Goal: Task Accomplishment & Management: Complete application form

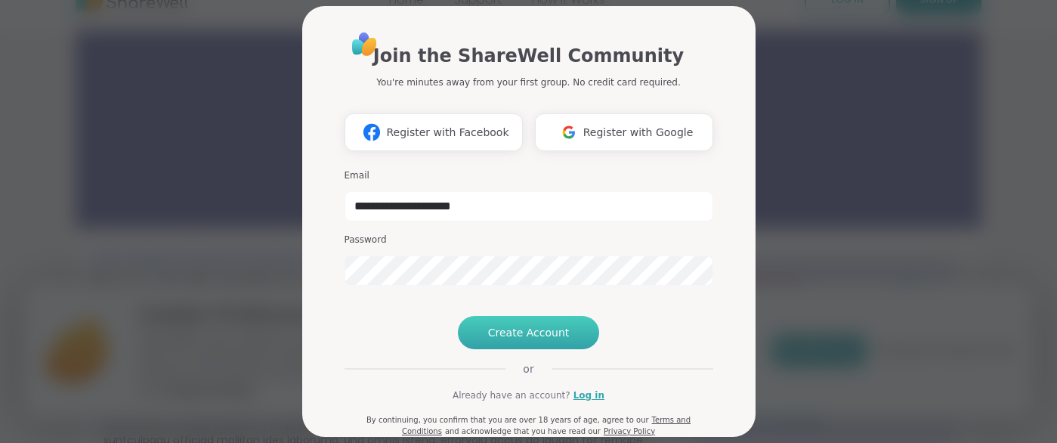
click at [534, 340] on span "Create Account" at bounding box center [529, 332] width 82 height 15
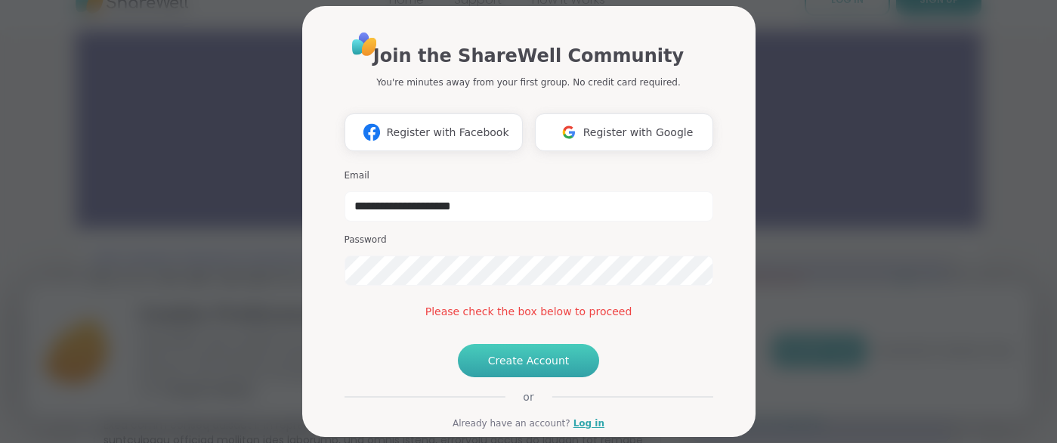
click at [509, 368] on span "Create Account" at bounding box center [529, 360] width 82 height 15
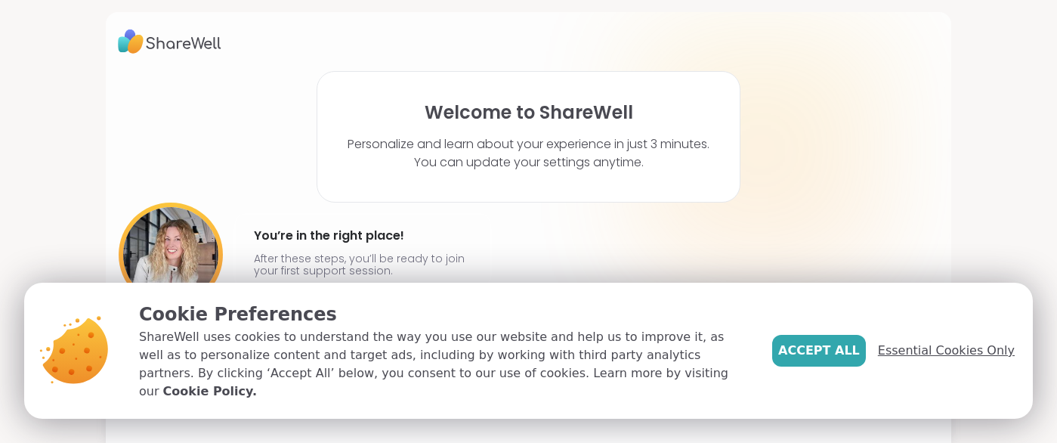
click at [928, 357] on span "Essential Cookies Only" at bounding box center [946, 351] width 137 height 18
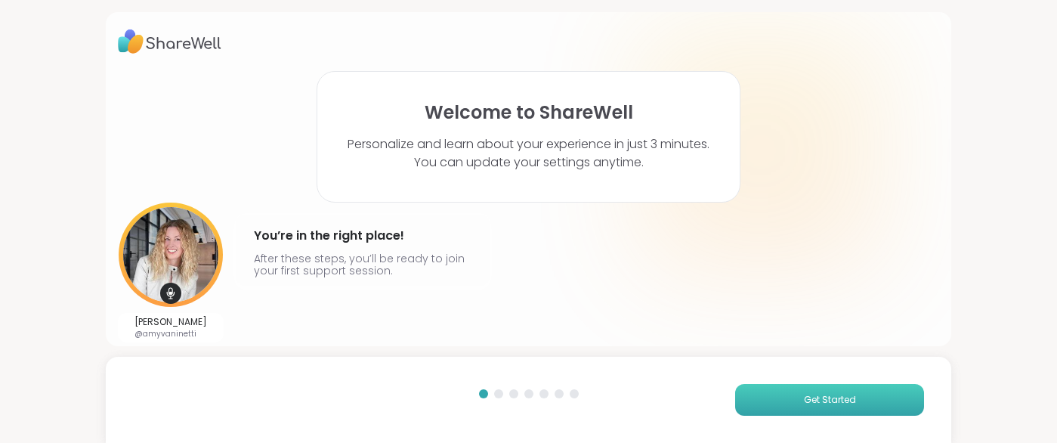
click at [886, 406] on button "Get Started" at bounding box center [829, 400] width 189 height 32
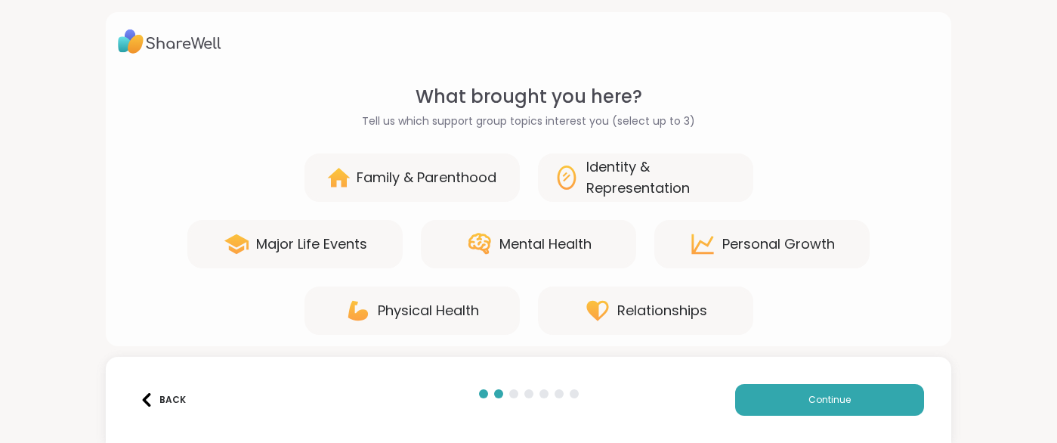
click at [578, 246] on div "Mental Health" at bounding box center [546, 244] width 92 height 21
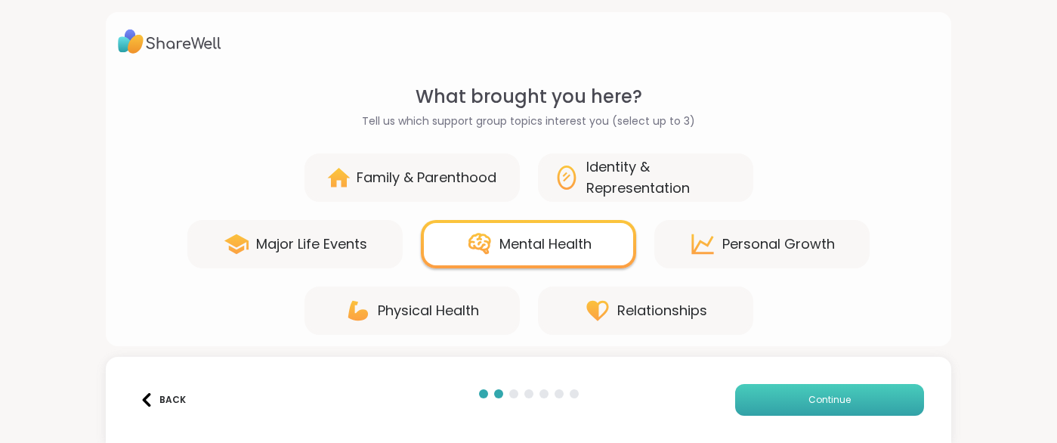
click at [796, 394] on button "Continue" at bounding box center [829, 400] width 189 height 32
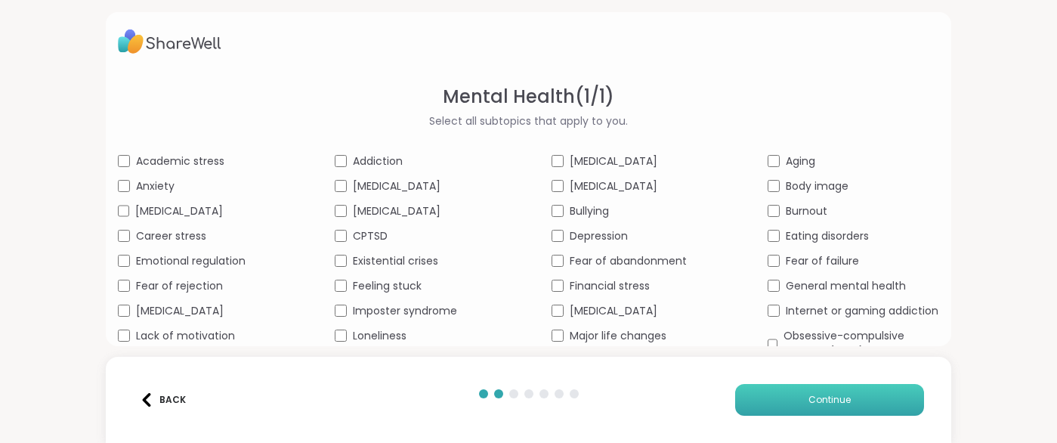
click at [820, 388] on button "Continue" at bounding box center [829, 400] width 189 height 32
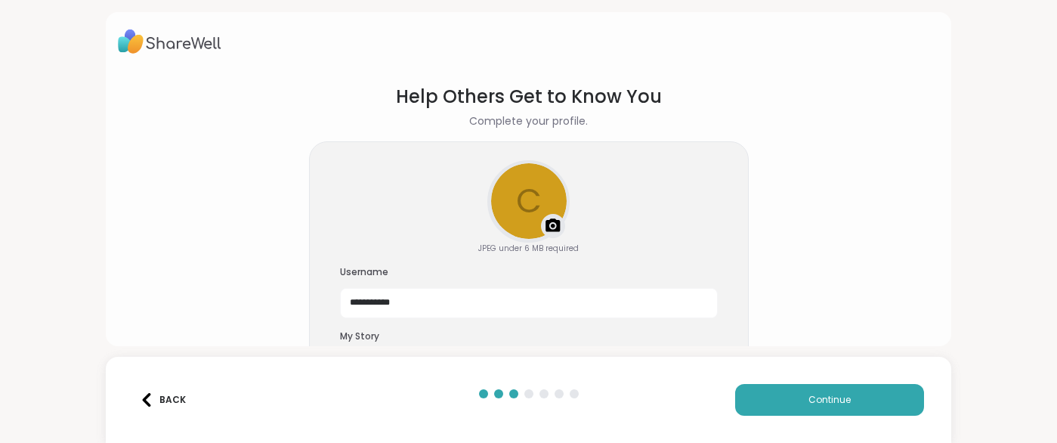
click at [846, 266] on section "**********" at bounding box center [528, 226] width 821 height 310
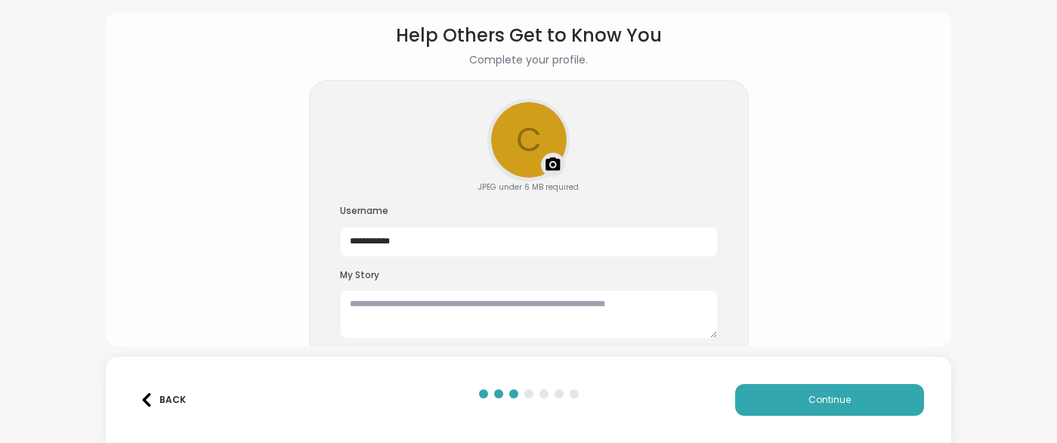
scroll to position [73, 0]
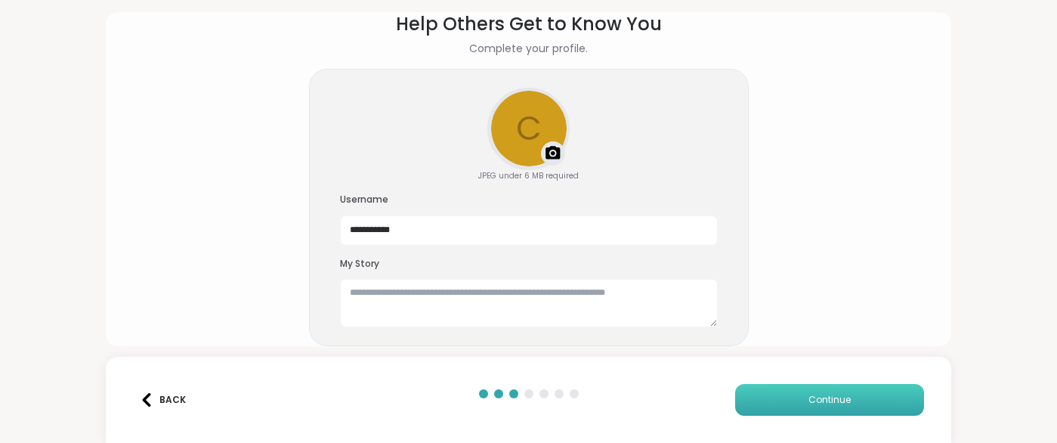
click at [859, 396] on button "Continue" at bounding box center [829, 400] width 189 height 32
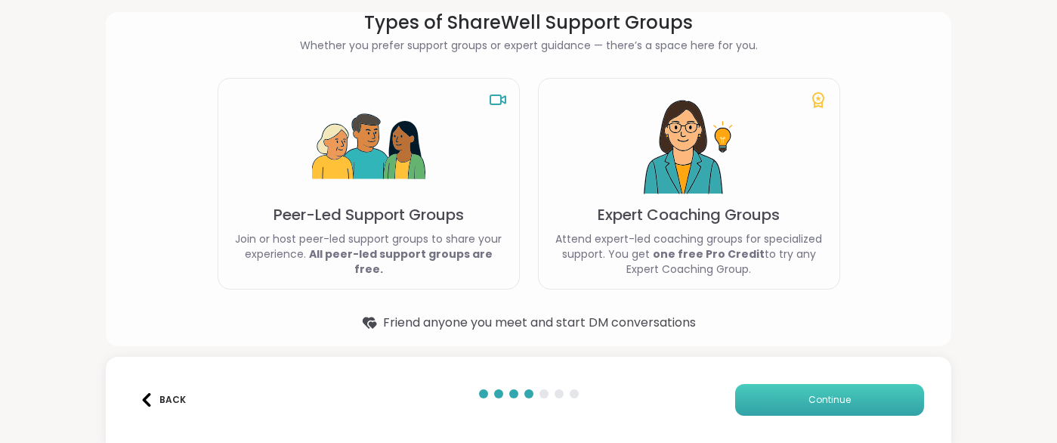
click at [859, 396] on button "Continue" at bounding box center [829, 400] width 189 height 32
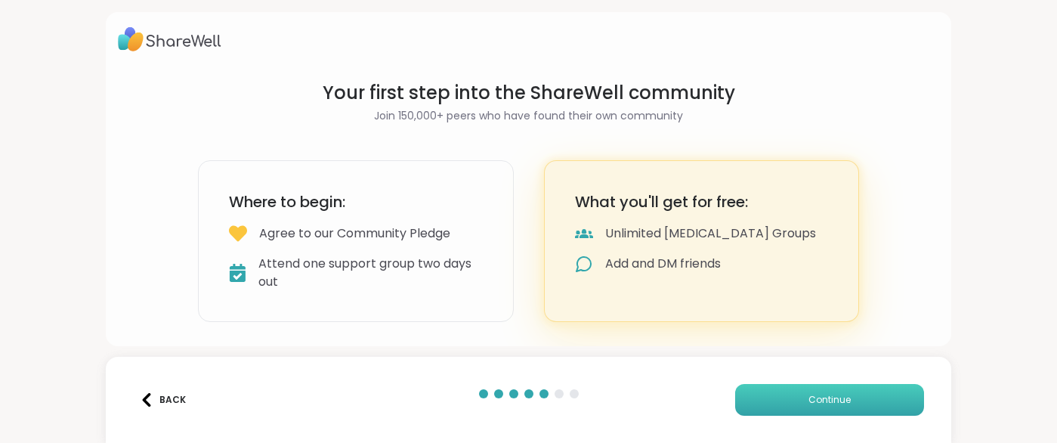
scroll to position [2, 0]
click at [859, 396] on button "Continue" at bounding box center [829, 400] width 189 height 32
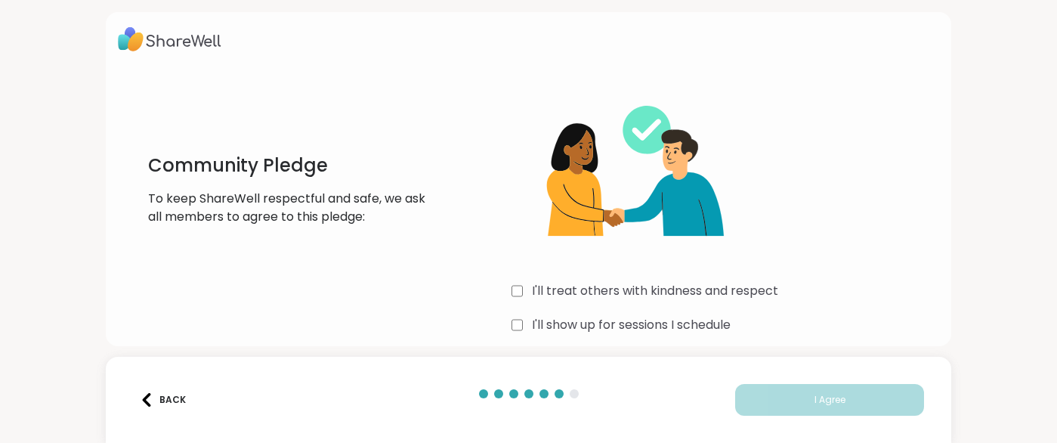
click at [524, 293] on div "I'll treat others with kindness and respect" at bounding box center [726, 291] width 428 height 18
click at [882, 275] on div "I'll treat others with kindness and respect I'll show up for sessions I schedul…" at bounding box center [726, 226] width 428 height 291
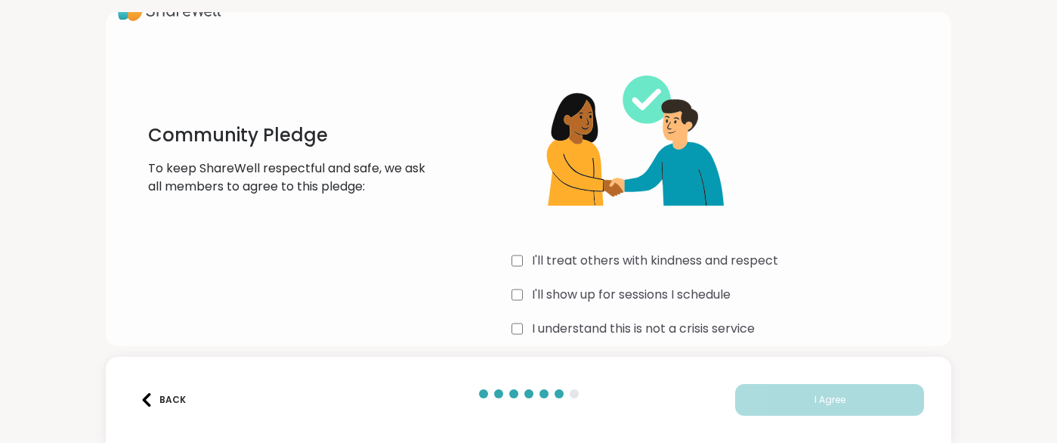
scroll to position [52, 0]
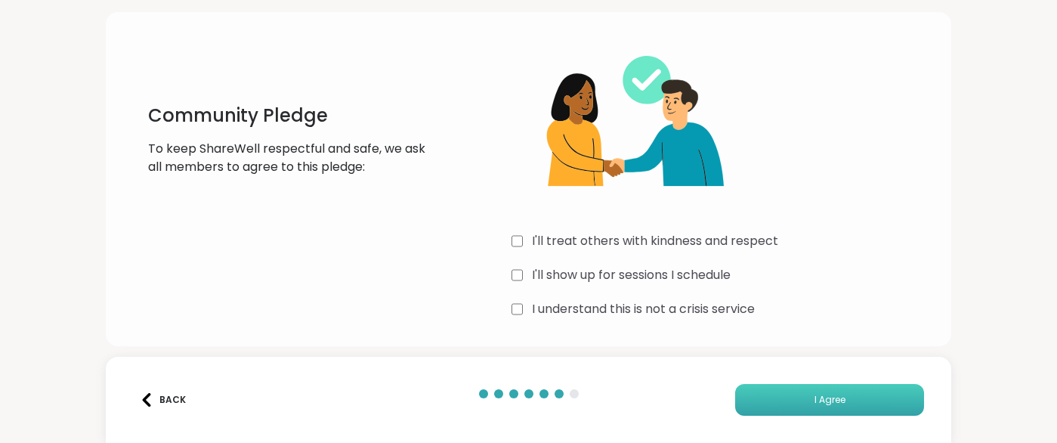
click at [801, 397] on button "I Agree" at bounding box center [829, 400] width 189 height 32
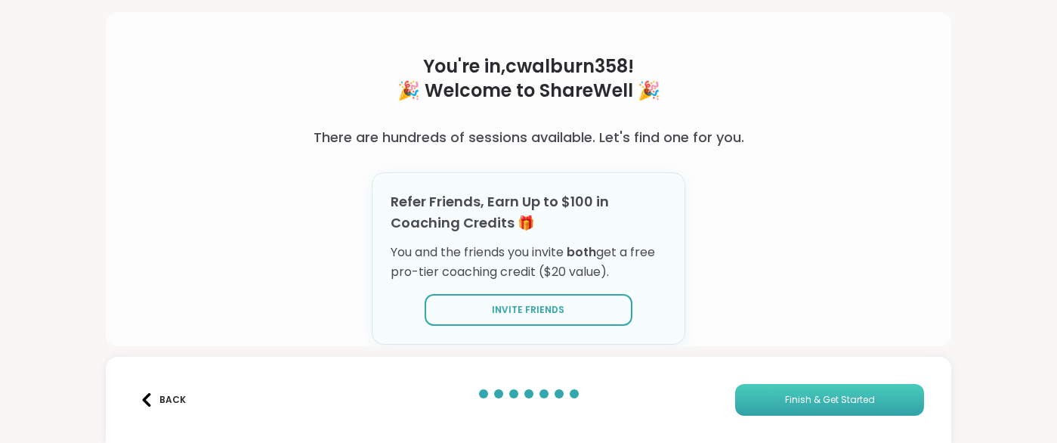
scroll to position [47, 0]
click at [823, 274] on div "You're in, cwalburn358 ! 🎉 Welcome to ShareWell 🎉 There are hundreds of session…" at bounding box center [529, 179] width 846 height 334
click at [765, 398] on button "Finish & Get Started" at bounding box center [829, 400] width 189 height 32
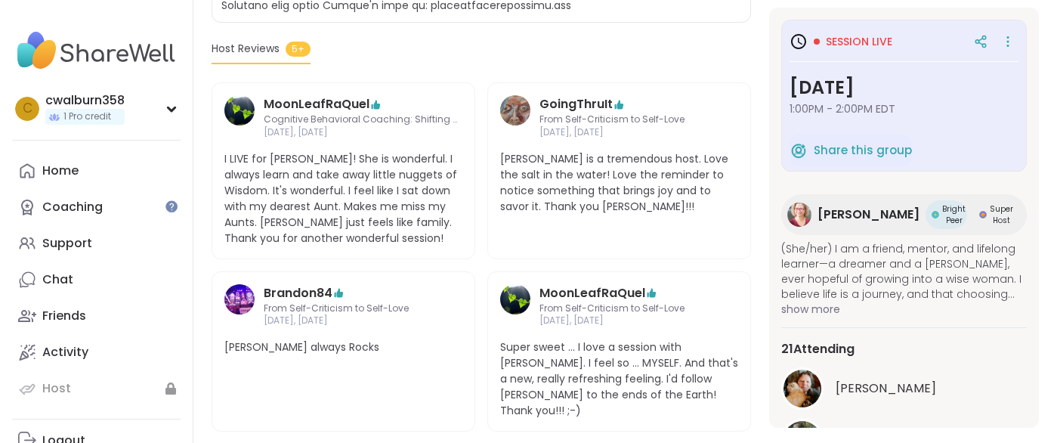
scroll to position [691, 0]
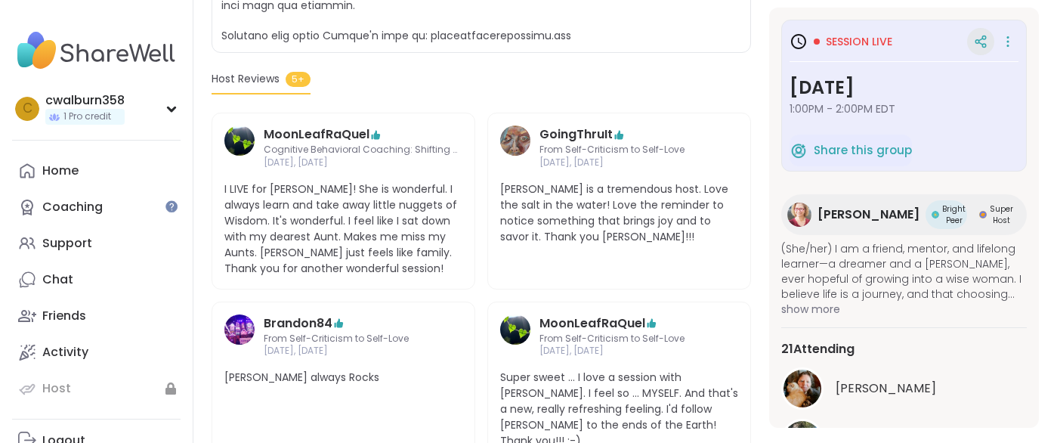
click at [979, 39] on icon at bounding box center [981, 42] width 14 height 14
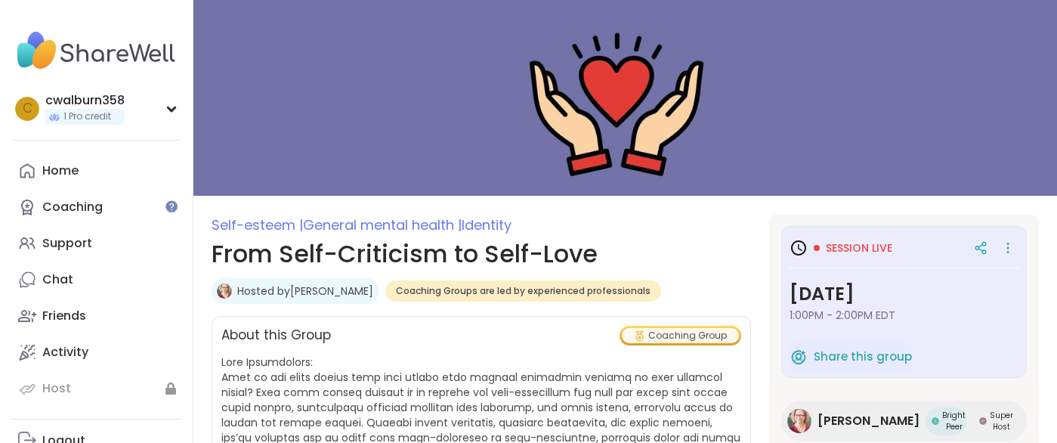
scroll to position [0, 0]
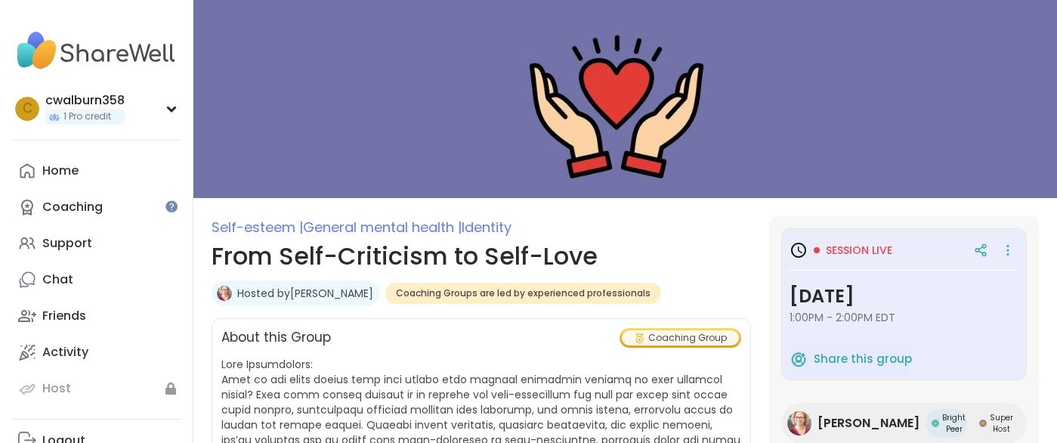
click at [866, 121] on img at bounding box center [625, 99] width 864 height 198
click at [1005, 255] on icon at bounding box center [1008, 250] width 15 height 21
click at [957, 79] on img at bounding box center [625, 99] width 864 height 198
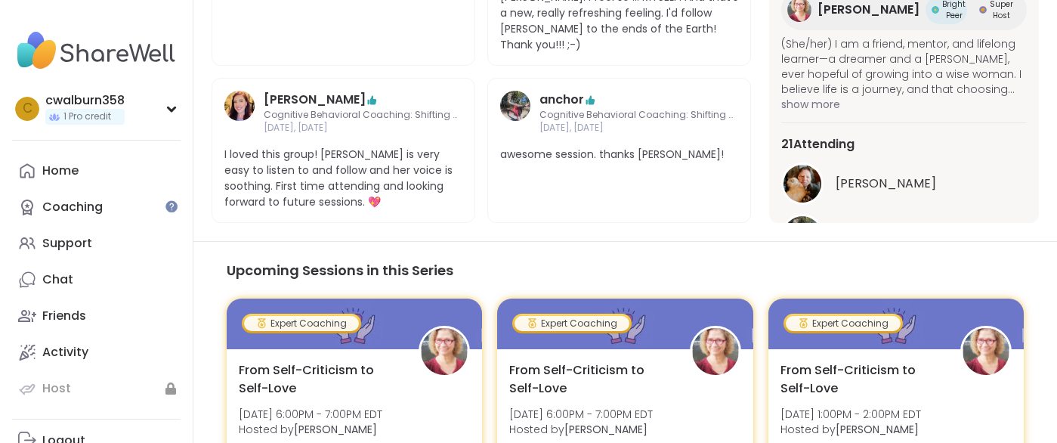
scroll to position [1088, 0]
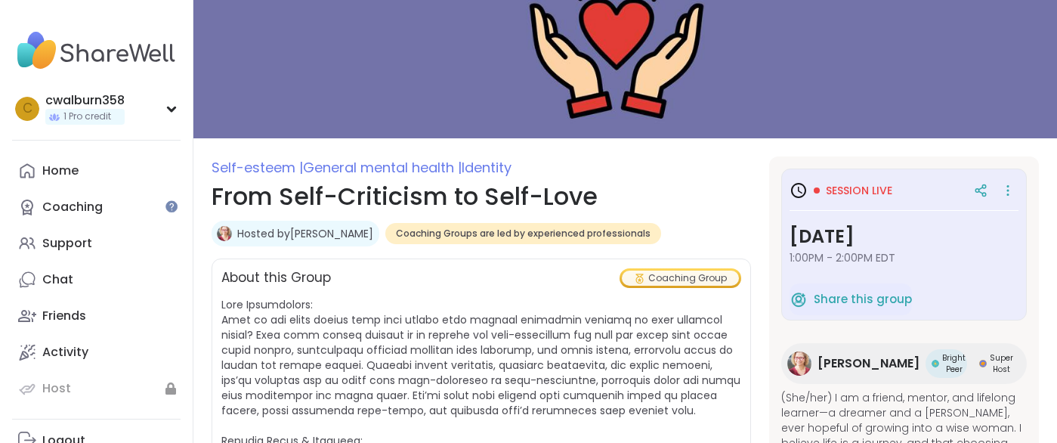
scroll to position [0, 0]
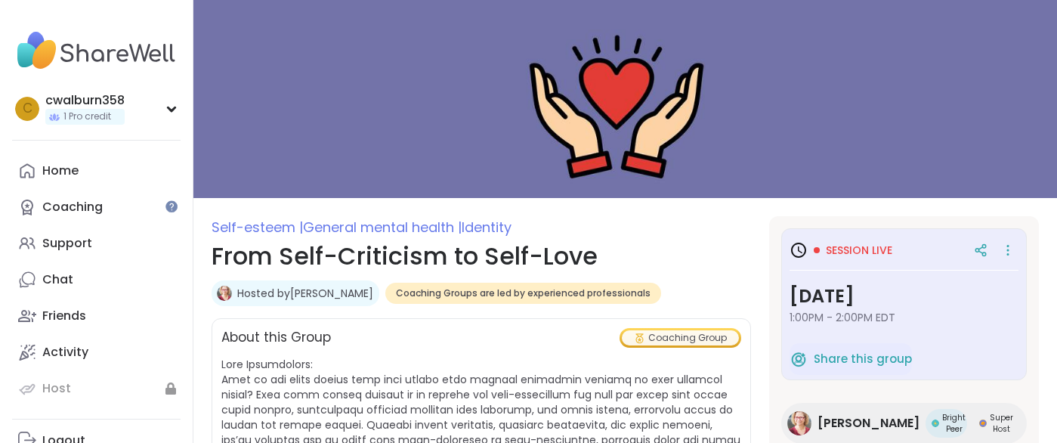
click at [314, 293] on link "Hosted by [PERSON_NAME]" at bounding box center [305, 293] width 136 height 15
click at [807, 86] on img at bounding box center [625, 99] width 864 height 198
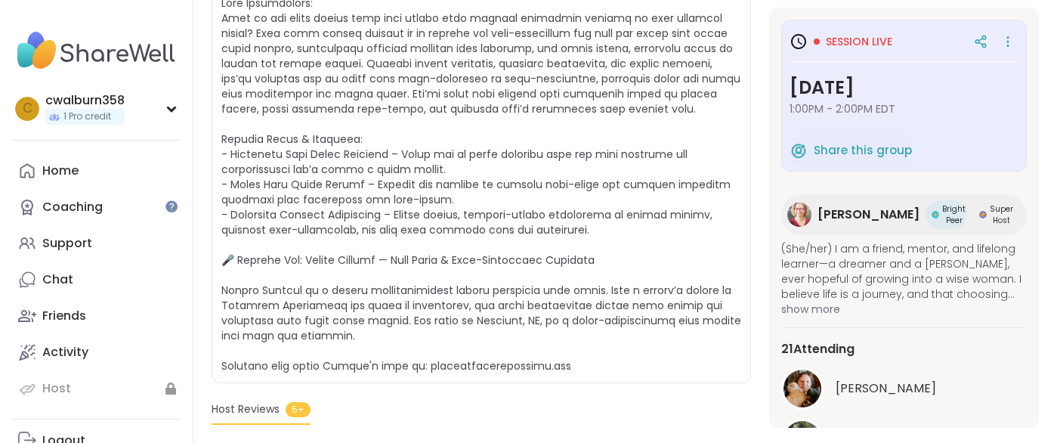
scroll to position [363, 0]
click at [1001, 382] on div "[PERSON_NAME]" at bounding box center [931, 388] width 191 height 18
click at [626, 394] on div "Self-esteem | General mental health | Identity From Self-Criticism to Self-Love…" at bounding box center [482, 400] width 540 height 1094
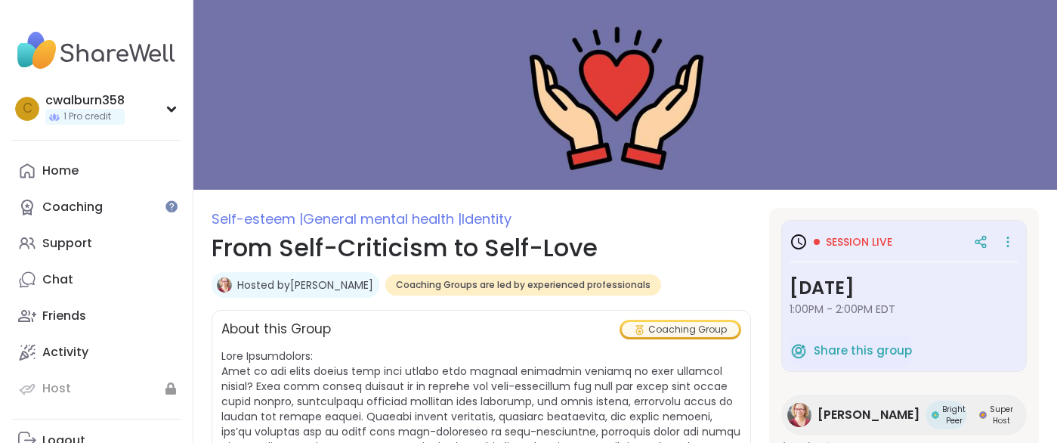
scroll to position [0, 0]
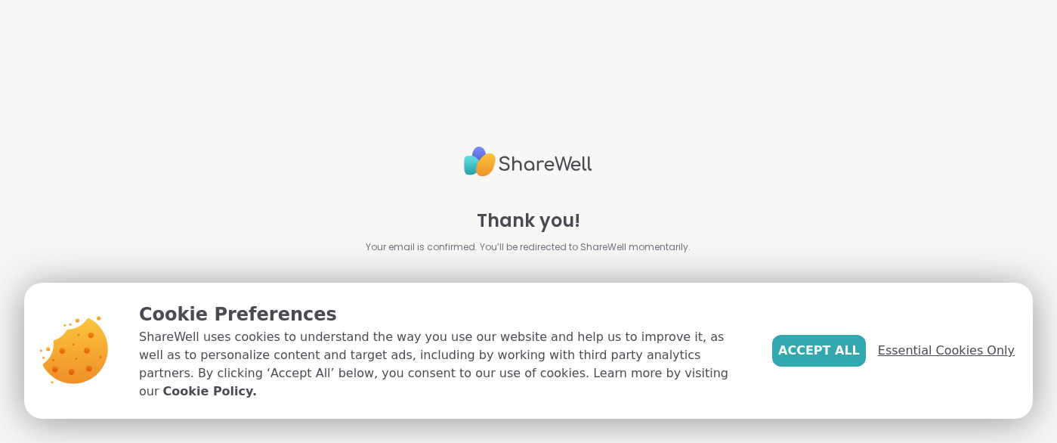
click at [951, 358] on span "Essential Cookies Only" at bounding box center [946, 351] width 137 height 18
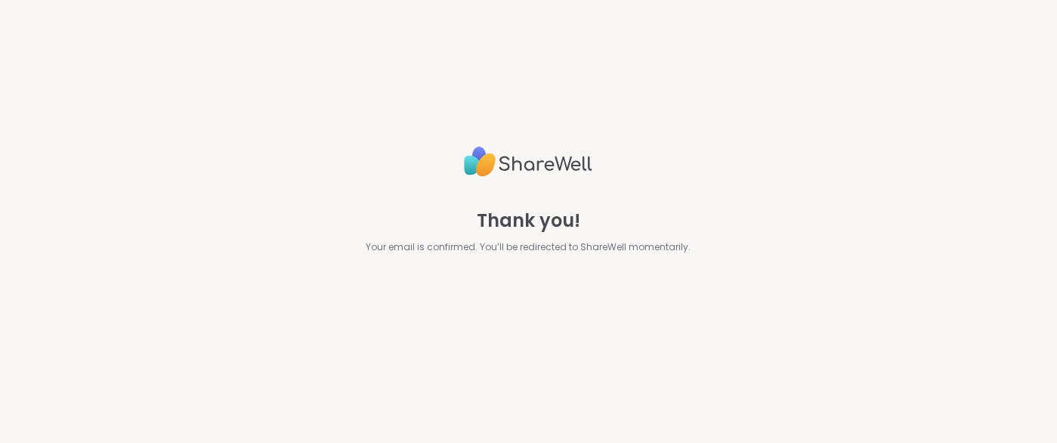
click at [960, 358] on div "Thank you! Your email is confirmed. You’ll be redirected to ShareWell momentari…" at bounding box center [528, 221] width 1057 height 443
